Goal: Task Accomplishment & Management: Use online tool/utility

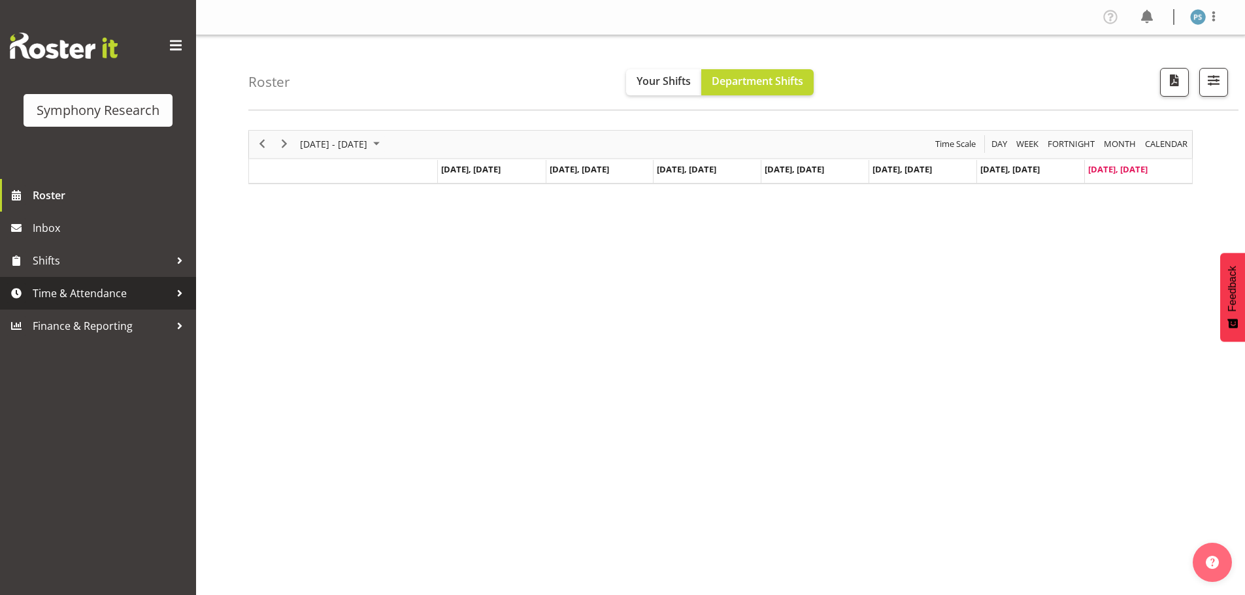
click at [146, 282] on link "Time & Attendance" at bounding box center [98, 293] width 196 height 33
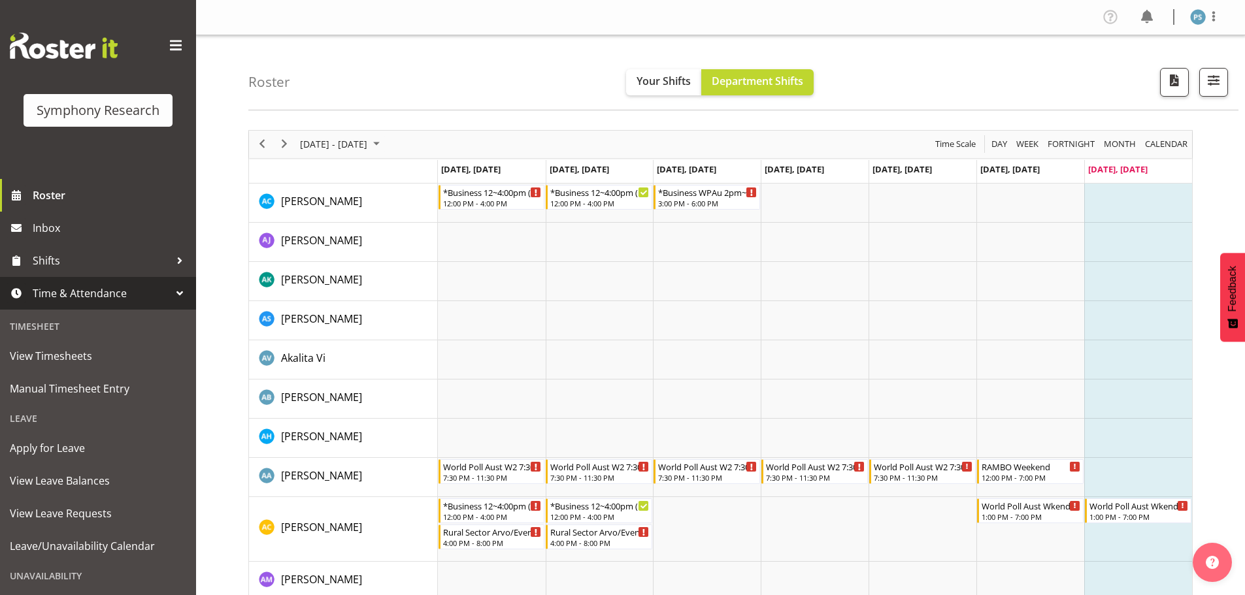
click at [144, 286] on span "Time & Attendance" at bounding box center [101, 294] width 137 height 20
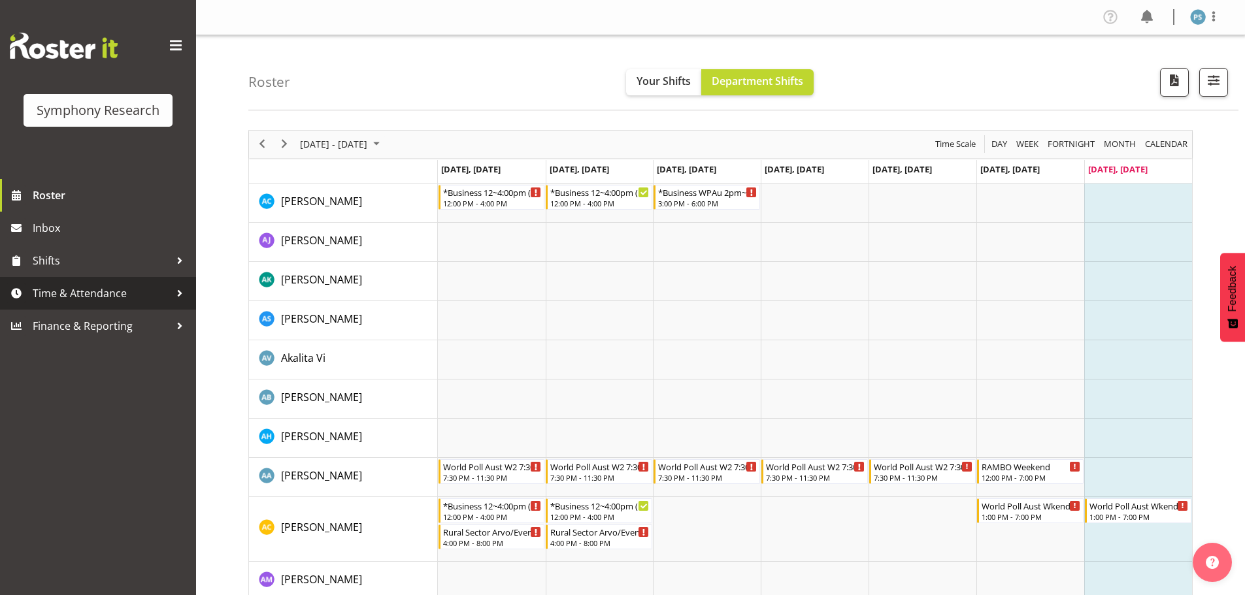
click at [144, 288] on span "Time & Attendance" at bounding box center [101, 294] width 137 height 20
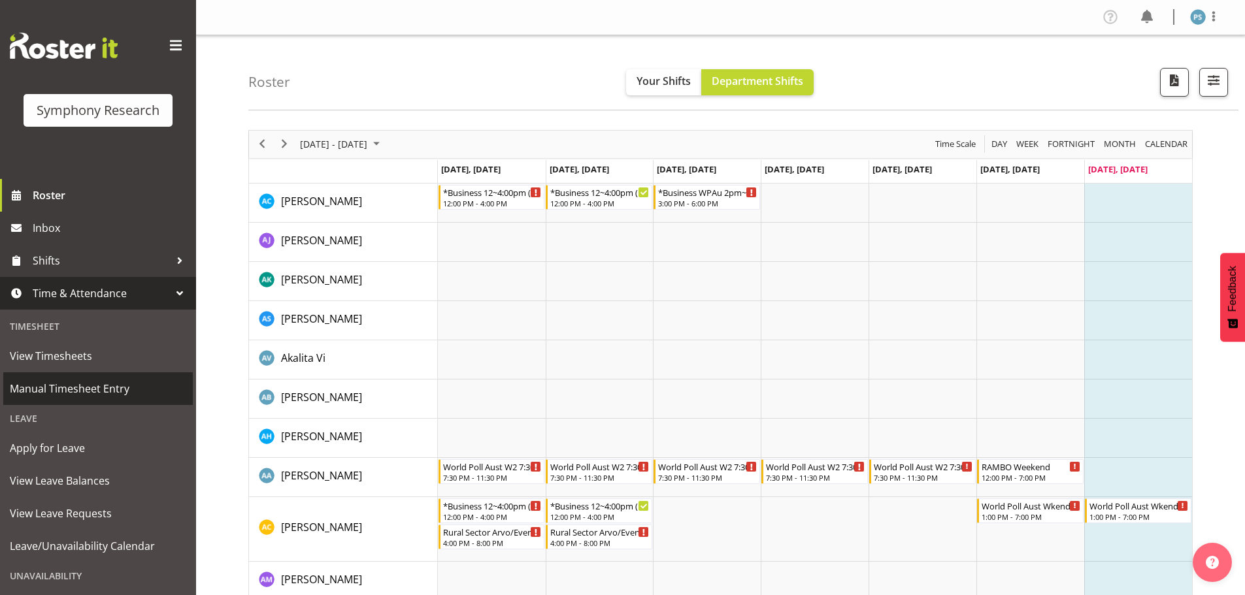
click at [103, 401] on link "Manual Timesheet Entry" at bounding box center [98, 389] width 190 height 33
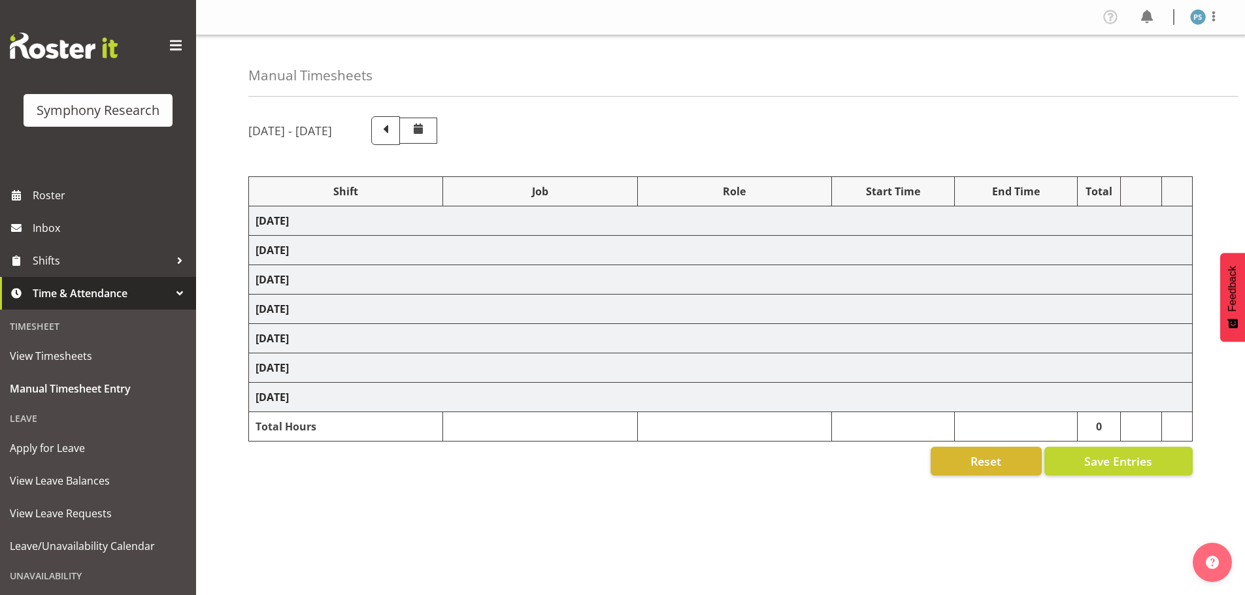
select select "4583"
select select "10499"
select select "4583"
select select "10499"
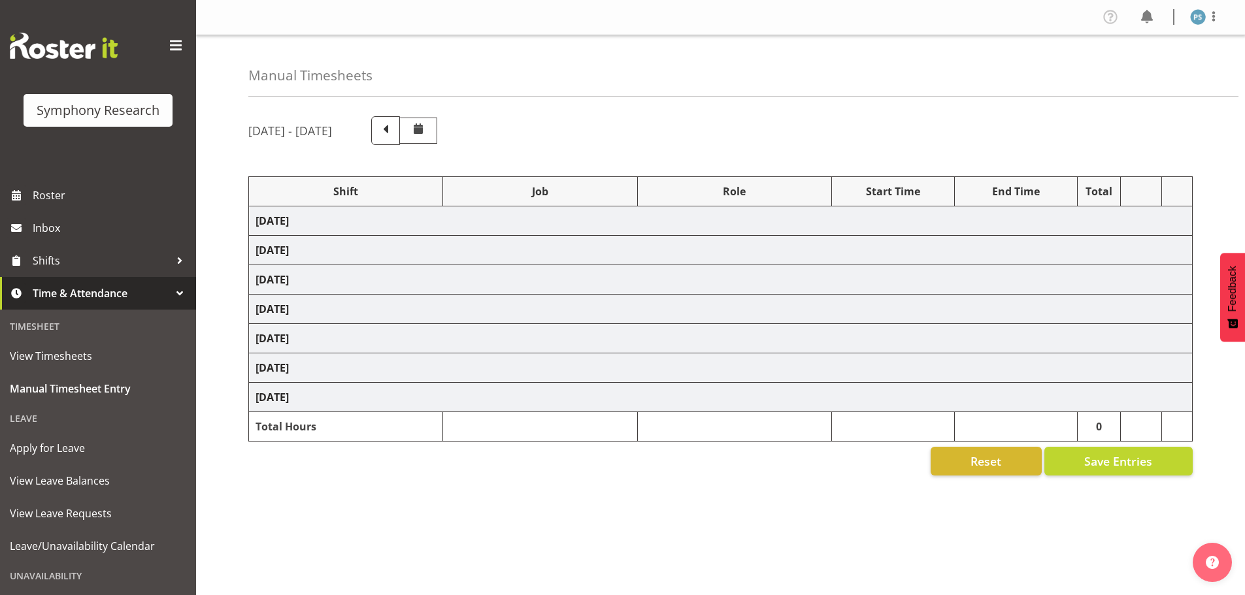
select select "43777"
select select "10732"
select select "11547"
select select "10499"
select select "11547"
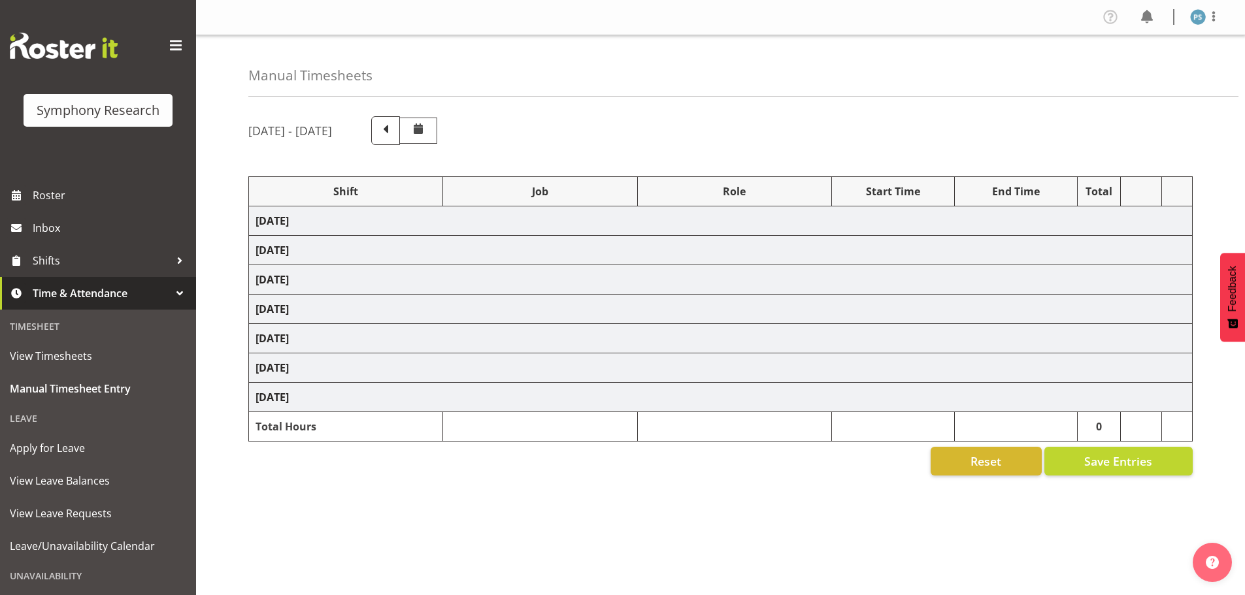
select select "10499"
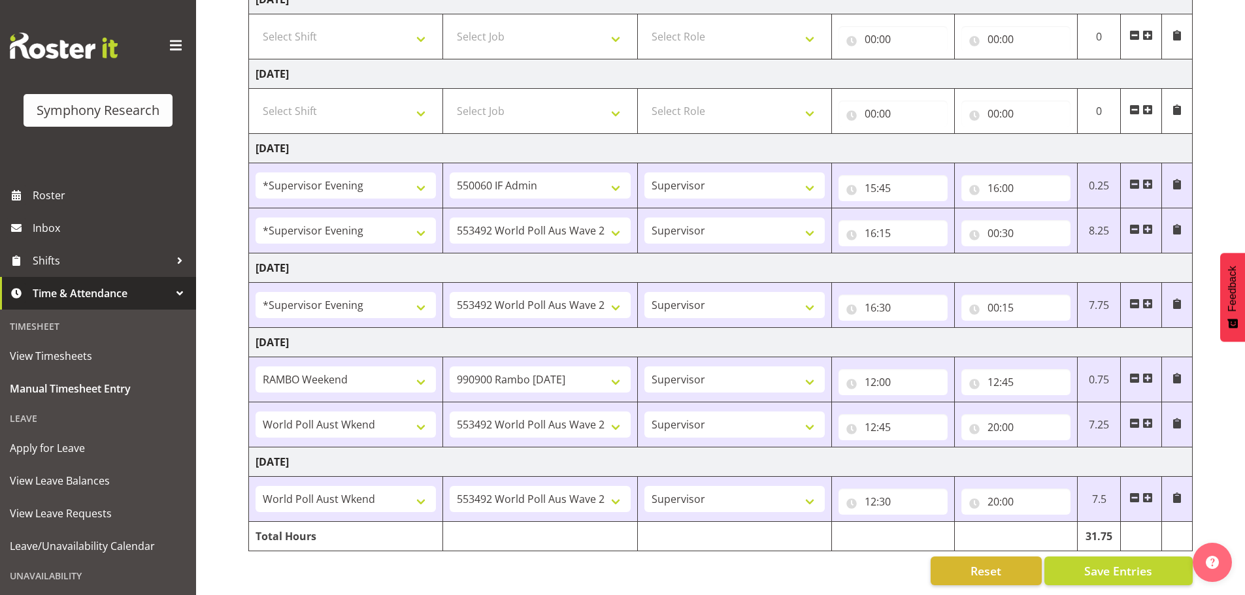
scroll to position [306, 0]
